Goal: Information Seeking & Learning: Check status

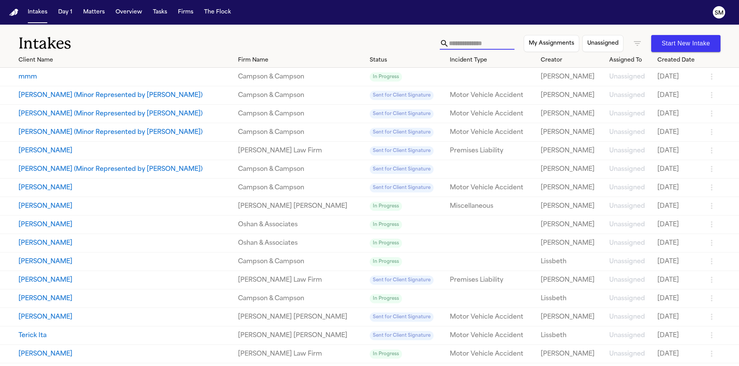
click at [456, 45] on input "text" at bounding box center [481, 43] width 65 height 12
click at [633, 43] on icon "button" at bounding box center [637, 43] width 9 height 9
click at [601, 95] on li "Archived" at bounding box center [631, 89] width 151 height 9
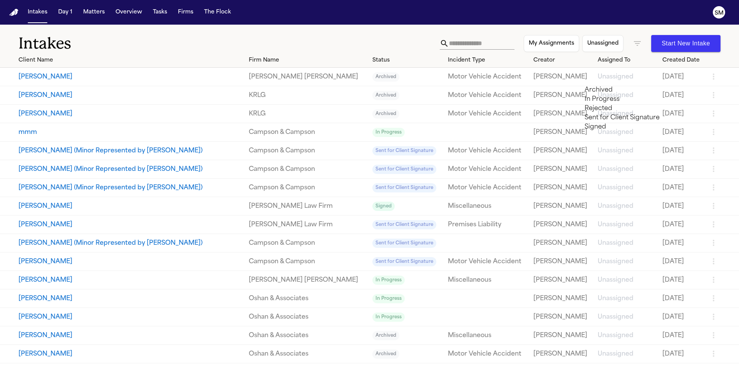
click at [608, 93] on li "Archived" at bounding box center [632, 89] width 94 height 9
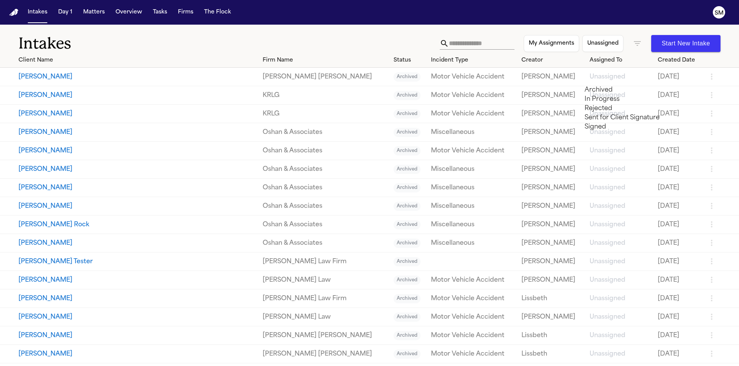
click at [617, 366] on div at bounding box center [369, 366] width 739 height 0
click at [633, 42] on icon "button" at bounding box center [637, 43] width 9 height 9
click at [307, 366] on div at bounding box center [369, 366] width 739 height 0
click at [634, 45] on icon "button" at bounding box center [637, 43] width 7 height 5
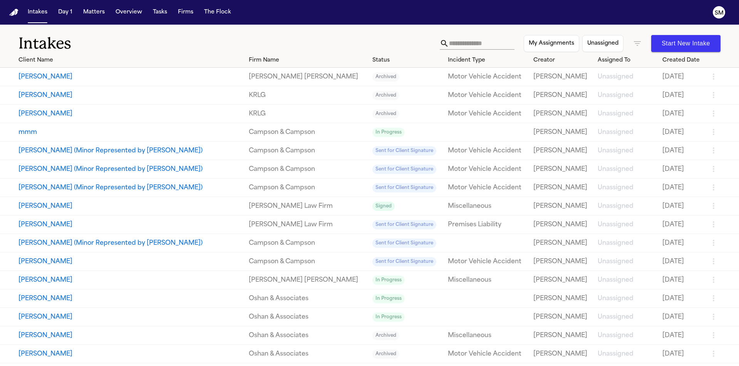
click at [312, 366] on div at bounding box center [369, 366] width 739 height 0
click at [125, 77] on button "[PERSON_NAME]" at bounding box center [130, 76] width 224 height 9
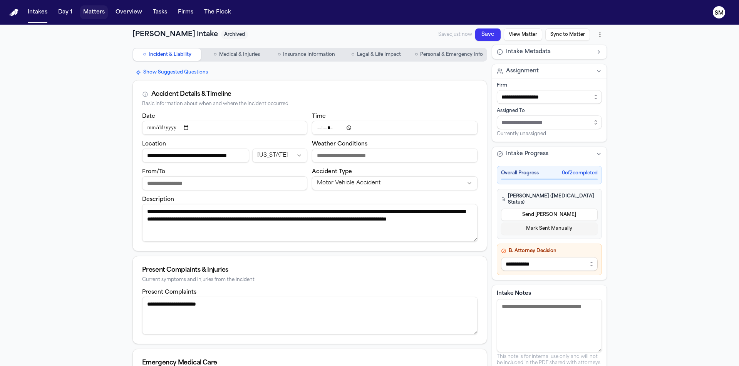
click at [90, 12] on button "Matters" at bounding box center [94, 12] width 28 height 14
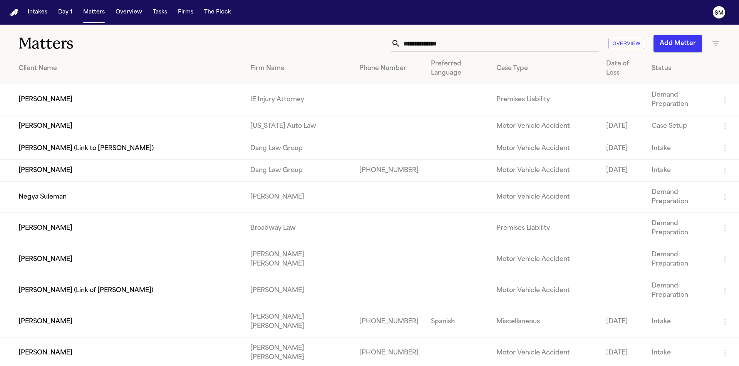
click at [68, 97] on td "[PERSON_NAME]" at bounding box center [122, 99] width 244 height 31
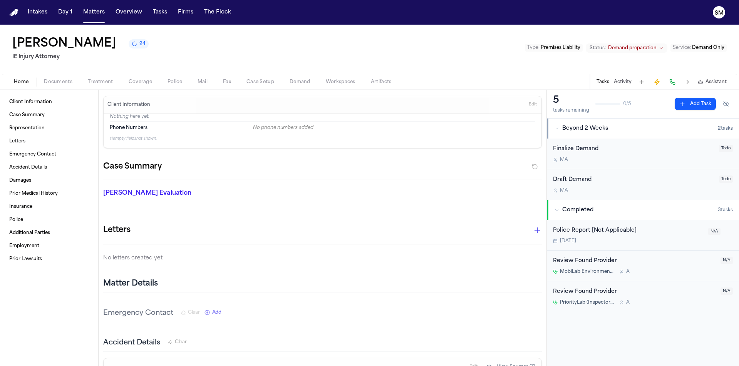
drag, startPoint x: 630, startPoint y: 35, endPoint x: 634, endPoint y: 38, distance: 4.7
click at [630, 35] on div "[PERSON_NAME] 24 IE Injury Attorney Type : Premises Liability Status: Demand pr…" at bounding box center [369, 49] width 739 height 49
click at [640, 49] on span "Demand preparation" at bounding box center [632, 48] width 49 height 6
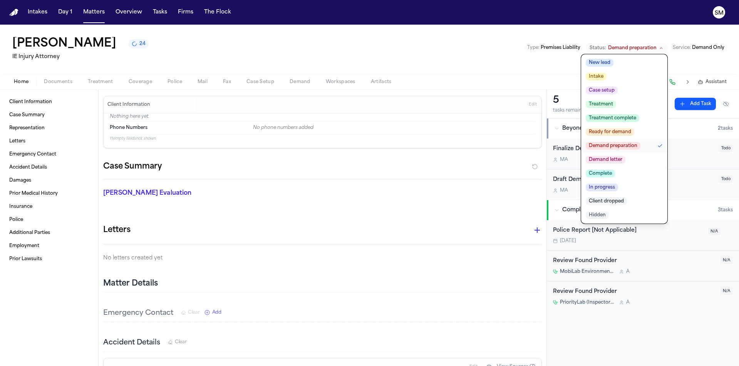
click at [638, 31] on div "[PERSON_NAME] 24 IE Injury Attorney Type : Premises Liability Status: Demand pr…" at bounding box center [369, 49] width 739 height 49
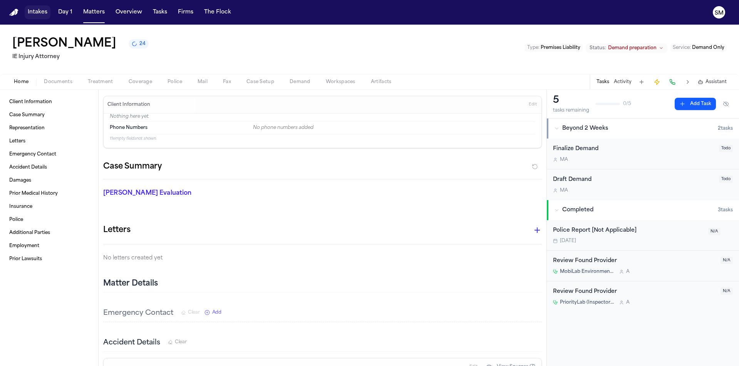
click at [40, 12] on button "Intakes" at bounding box center [38, 12] width 26 height 14
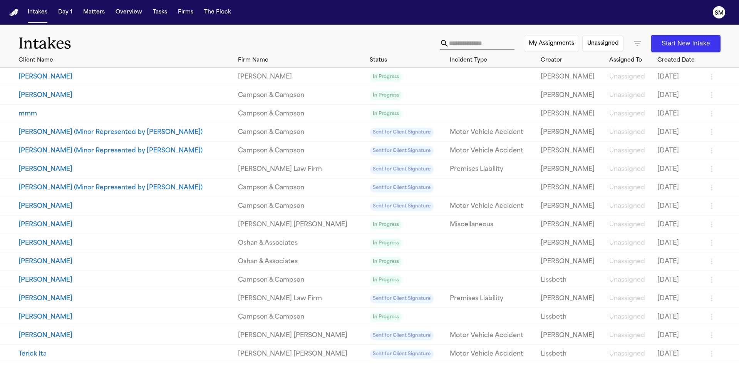
click at [39, 92] on button "[PERSON_NAME]" at bounding box center [124, 95] width 213 height 9
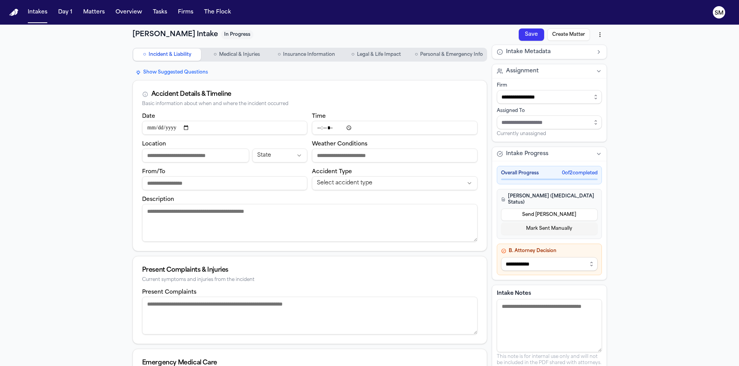
click at [595, 52] on button "Intake Metadata" at bounding box center [549, 52] width 114 height 14
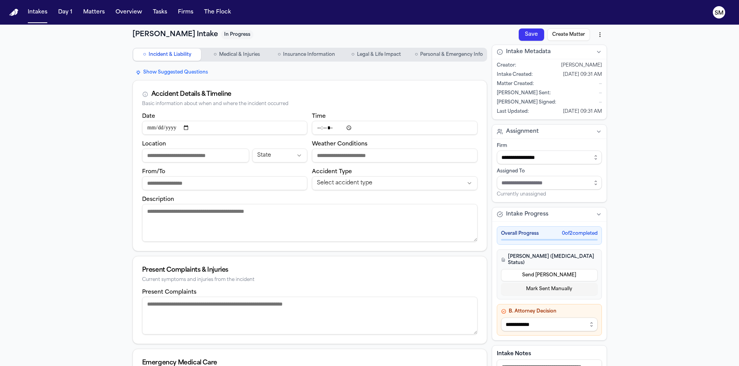
click at [648, 65] on div "**********" at bounding box center [369, 290] width 739 height 530
click at [651, 85] on div "**********" at bounding box center [369, 290] width 739 height 530
click at [97, 98] on div "**********" at bounding box center [369, 290] width 739 height 530
click at [40, 62] on div "**********" at bounding box center [369, 290] width 739 height 530
click at [40, 12] on button "Intakes" at bounding box center [38, 12] width 26 height 14
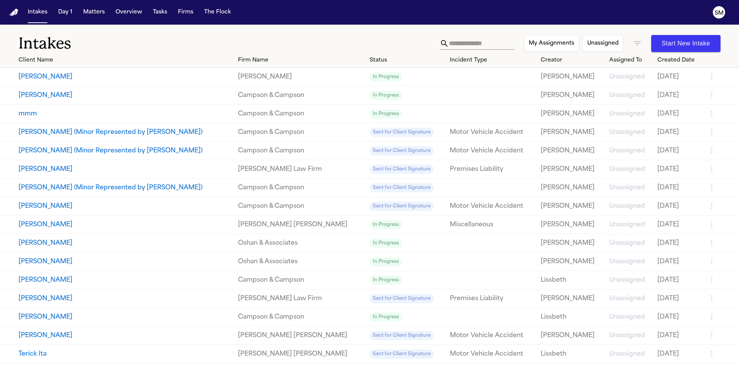
click at [471, 13] on nav "Intakes Day 1 Matters Overview Tasks Firms The Flock SM" at bounding box center [369, 12] width 739 height 25
click at [45, 95] on button "[PERSON_NAME]" at bounding box center [124, 95] width 213 height 9
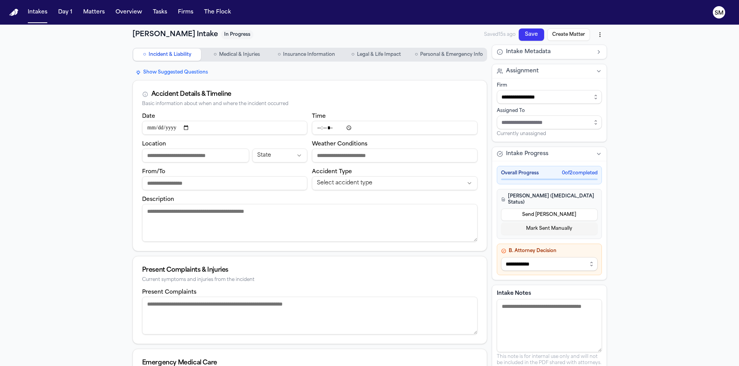
click at [539, 312] on textarea "Intake Notes" at bounding box center [549, 325] width 105 height 53
click at [97, 12] on button "Matters" at bounding box center [94, 12] width 28 height 14
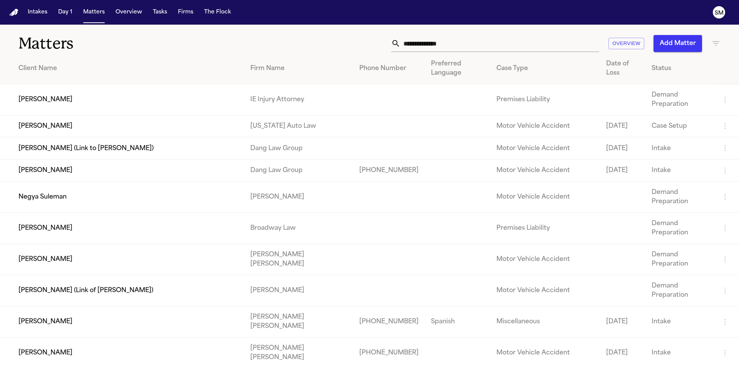
click at [49, 119] on td "[PERSON_NAME]" at bounding box center [122, 127] width 244 height 22
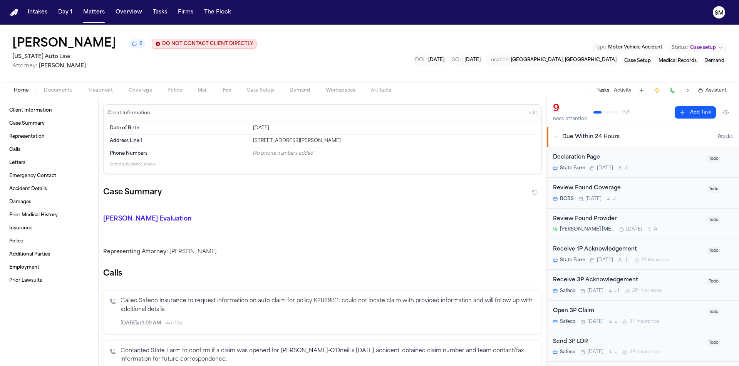
click at [626, 89] on button "Activity" at bounding box center [623, 90] width 18 height 6
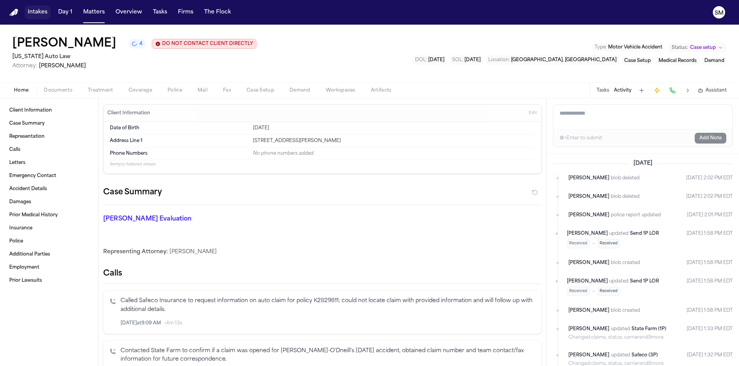
click at [40, 13] on button "Intakes" at bounding box center [38, 12] width 26 height 14
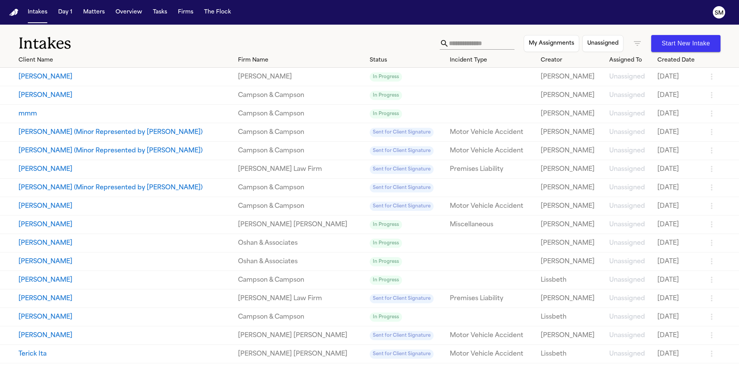
click at [59, 99] on button "[PERSON_NAME]" at bounding box center [124, 95] width 213 height 9
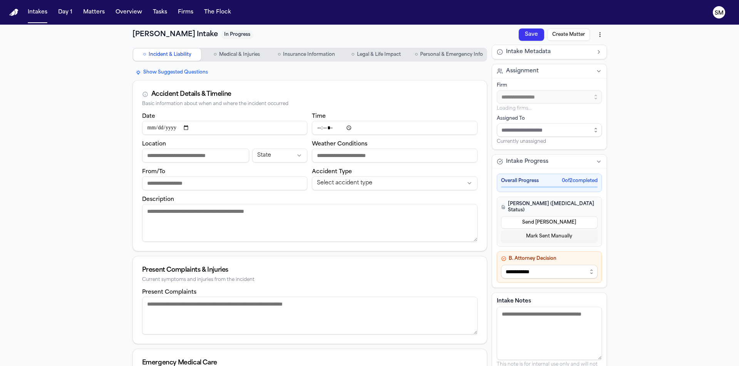
click at [662, 86] on div "**********" at bounding box center [369, 290] width 739 height 530
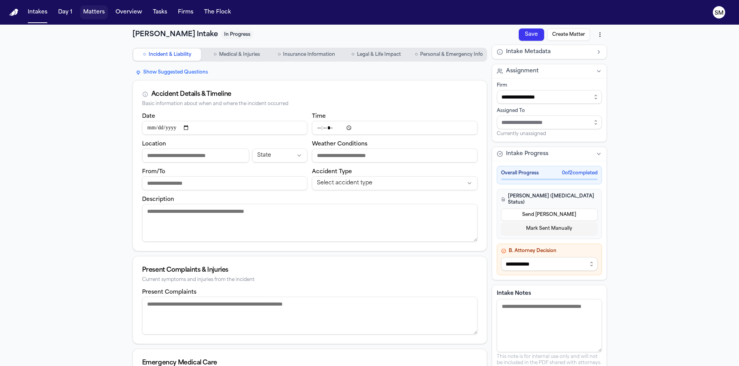
click at [96, 17] on button "Matters" at bounding box center [94, 12] width 28 height 14
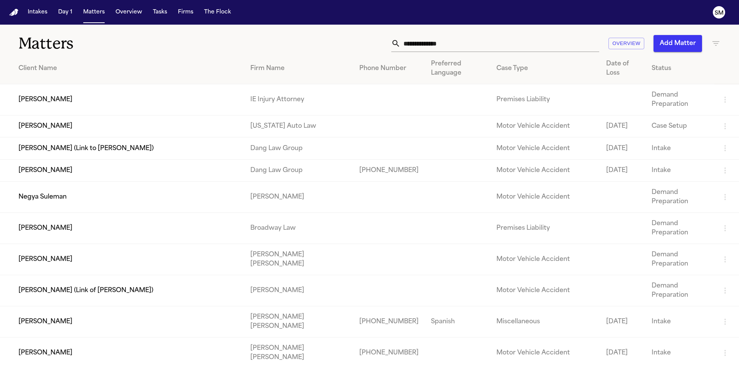
click at [40, 119] on td "[PERSON_NAME]" at bounding box center [122, 127] width 244 height 22
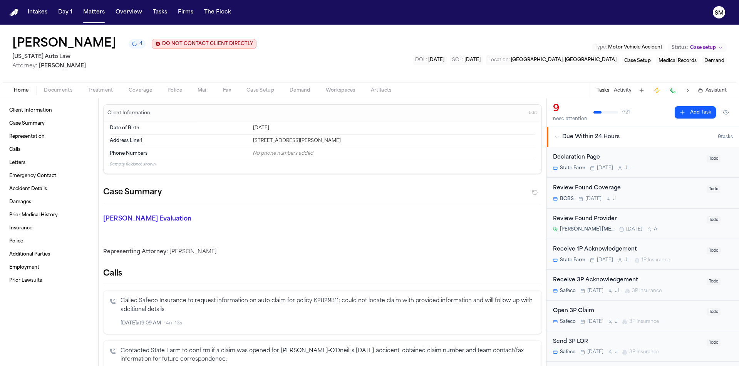
click at [625, 92] on button "Activity" at bounding box center [623, 90] width 18 height 6
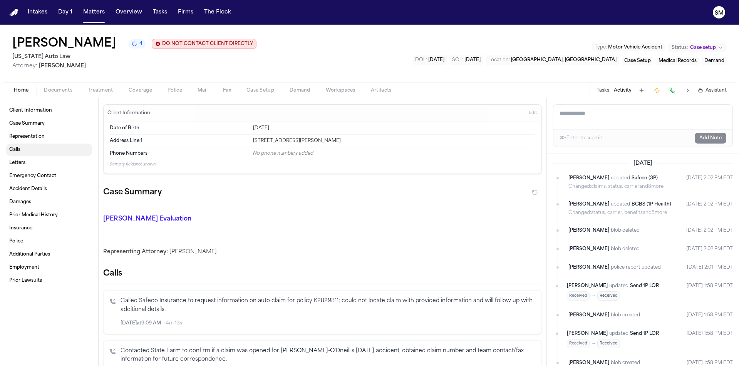
click at [18, 149] on span "Calls" at bounding box center [14, 150] width 11 height 6
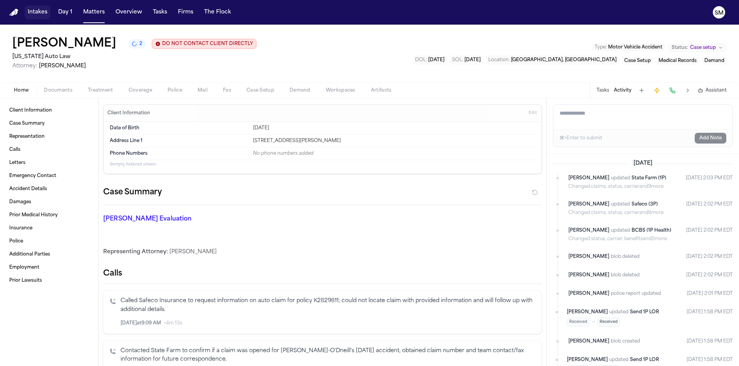
click at [42, 13] on button "Intakes" at bounding box center [38, 12] width 26 height 14
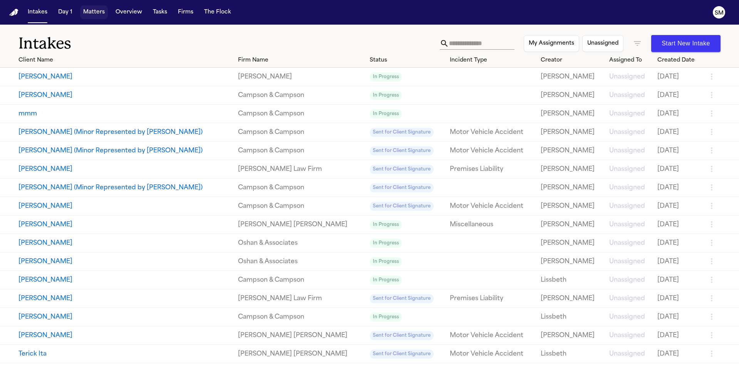
click at [94, 12] on button "Matters" at bounding box center [94, 12] width 28 height 14
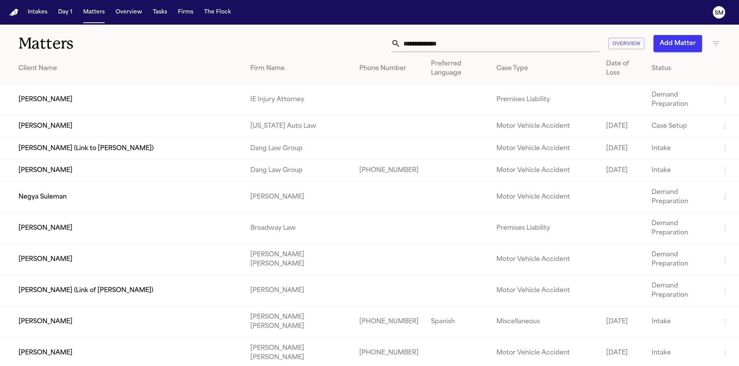
click at [52, 119] on td "[PERSON_NAME]" at bounding box center [122, 127] width 244 height 22
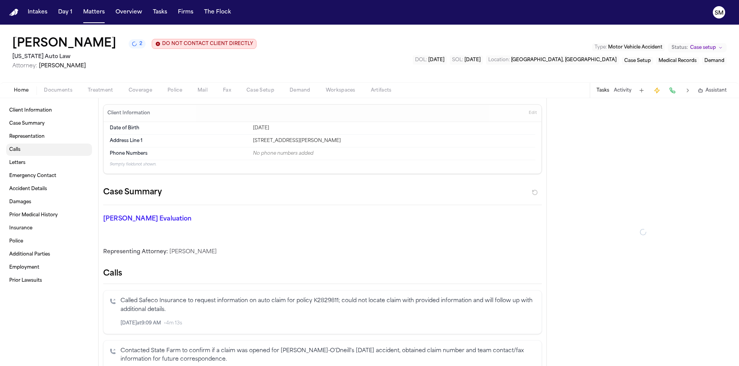
click at [20, 150] on span "Calls" at bounding box center [14, 150] width 11 height 6
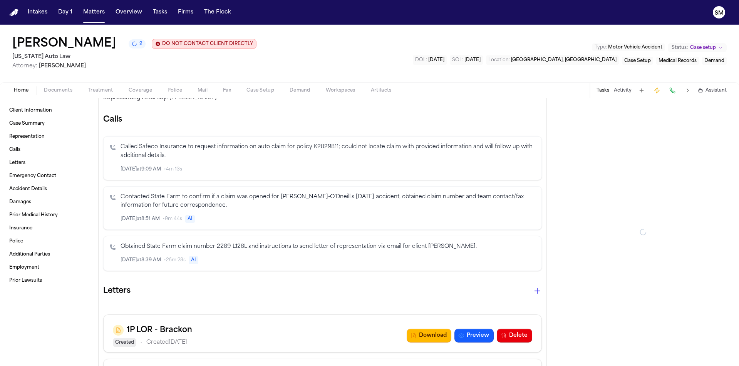
scroll to position [161, 0]
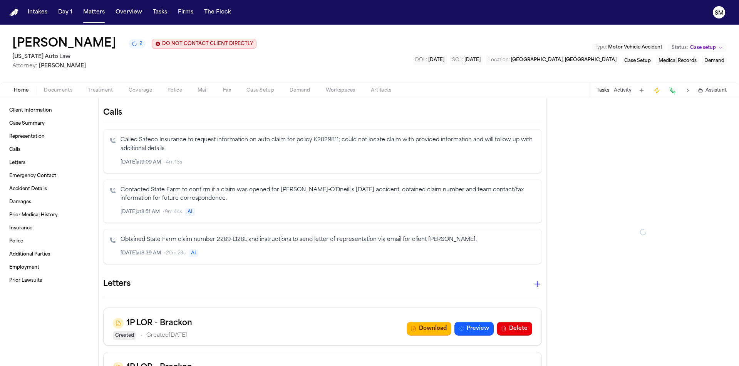
click at [269, 158] on div "Called Safeco Insurance to request information on auto claim for policy K282981…" at bounding box center [328, 151] width 415 height 31
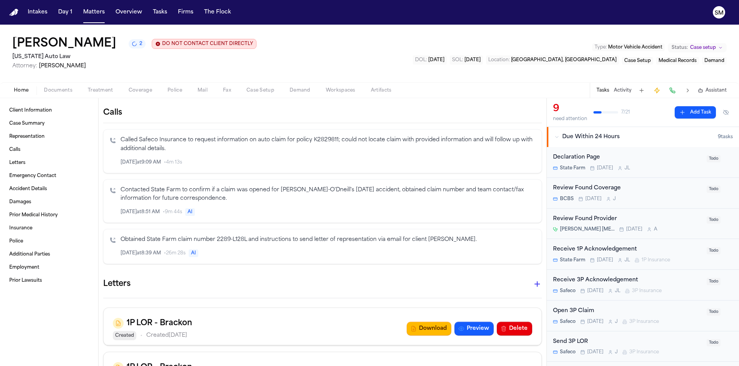
click at [200, 151] on p "Called Safeco Insurance to request information on auto claim for policy K282981…" at bounding box center [328, 145] width 415 height 18
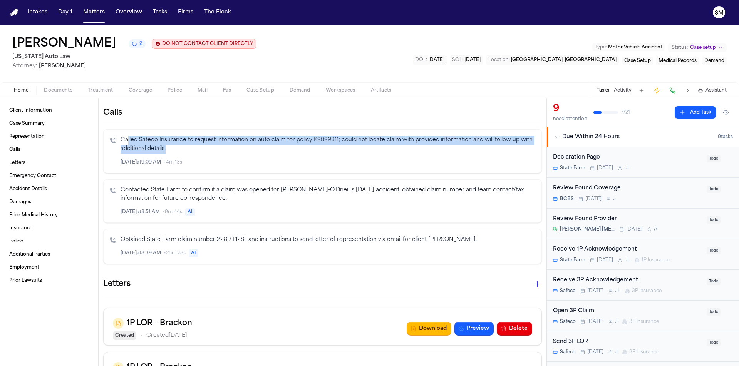
drag, startPoint x: 128, startPoint y: 141, endPoint x: 284, endPoint y: 146, distance: 156.0
click at [284, 146] on p "Called Safeco Insurance to request information on auto claim for policy K282981…" at bounding box center [328, 145] width 415 height 18
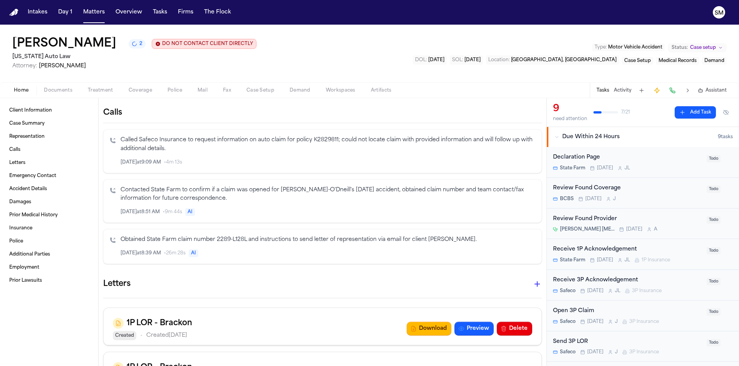
click at [290, 154] on div "Called Safeco Insurance to request information on auto claim for policy K282981…" at bounding box center [328, 151] width 415 height 31
click at [245, 164] on div "[DATE] 9:09 AM • 4m 13s" at bounding box center [328, 162] width 415 height 8
click at [248, 154] on p "Called Safeco Insurance to request information on auto claim for policy K282981…" at bounding box center [328, 145] width 415 height 18
click at [368, 38] on div "[PERSON_NAME] 1 DO NOT CONTACT CLIENT DIRECTLY DO NOT CONTACT [US_STATE] Auto L…" at bounding box center [369, 54] width 739 height 58
click at [35, 13] on button "Intakes" at bounding box center [38, 12] width 26 height 14
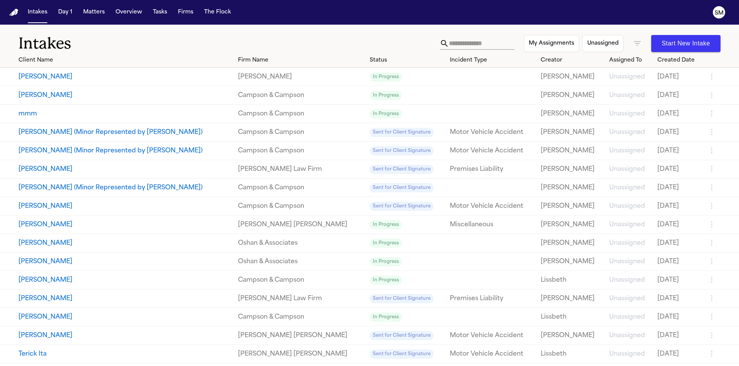
click at [145, 42] on h1 "Intakes" at bounding box center [228, 43] width 421 height 19
